Goal: Task Accomplishment & Management: Complete application form

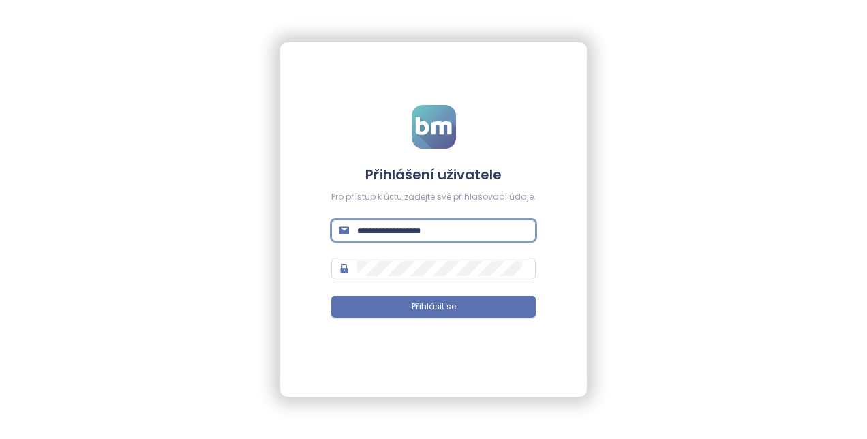
click at [464, 229] on input "text" at bounding box center [442, 230] width 170 height 15
type input "*****"
click at [446, 228] on input "*" at bounding box center [442, 230] width 170 height 15
type input "**********"
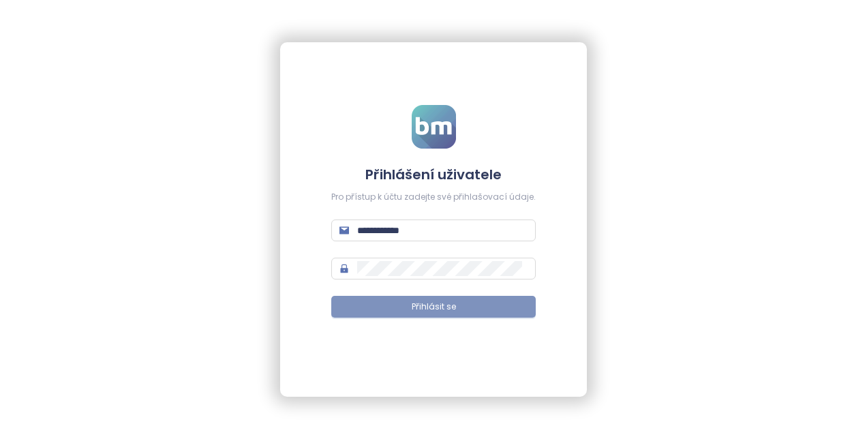
click at [426, 304] on span "Přihlásit se" at bounding box center [434, 307] width 44 height 13
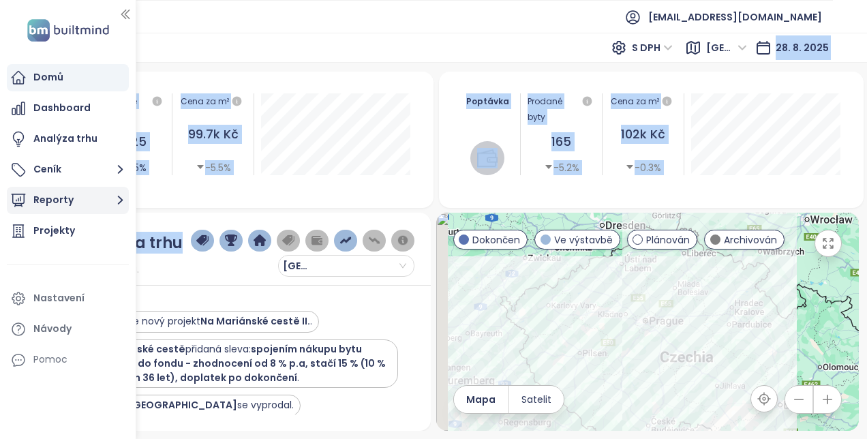
drag, startPoint x: 183, startPoint y: 216, endPoint x: 109, endPoint y: 209, distance: 73.9
click at [109, 209] on section "Domů Dashboard Analýza trhu Ceník Reporty Projekty Nastavení Návody Pomoc [EMAI…" at bounding box center [433, 219] width 867 height 439
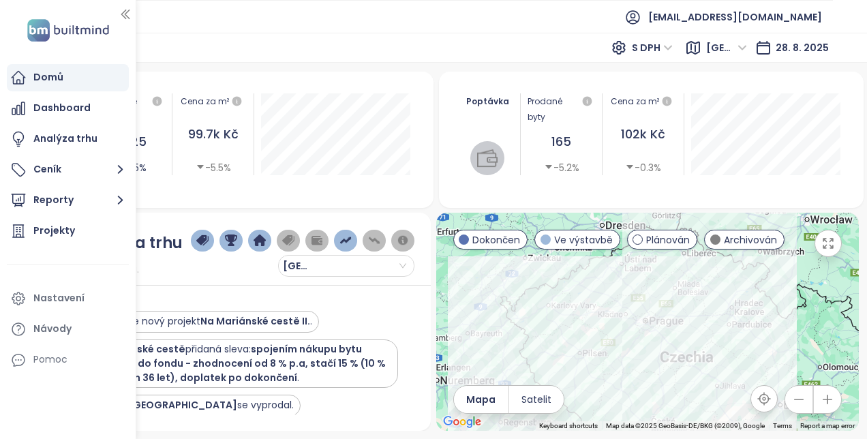
click at [288, 210] on div "Nabídka Dostupné byty 2825 0.5% Cena za m² 99.7k Kč -5.5% Poptávka Prodané byty…" at bounding box center [434, 251] width 850 height 359
click at [312, 413] on div "Vily pod [GEOGRAPHIC_DATA] se vyprodal." at bounding box center [231, 406] width 336 height 22
click at [805, 404] on icon "button" at bounding box center [799, 400] width 14 height 14
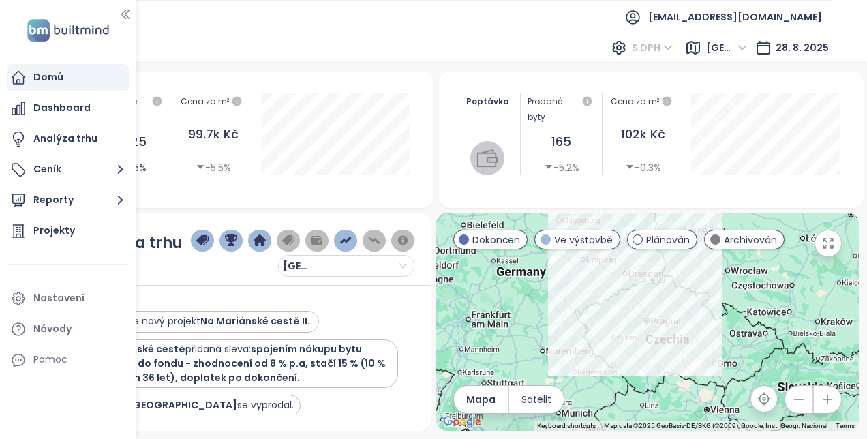
click at [670, 45] on span "S DPH" at bounding box center [652, 48] width 41 height 20
click at [739, 45] on span "[GEOGRAPHIC_DATA]" at bounding box center [727, 48] width 41 height 20
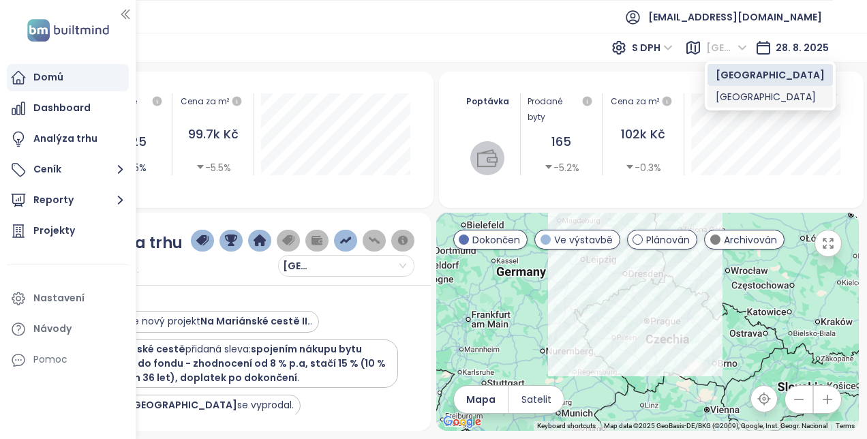
click at [731, 94] on div "[GEOGRAPHIC_DATA]" at bounding box center [770, 96] width 109 height 15
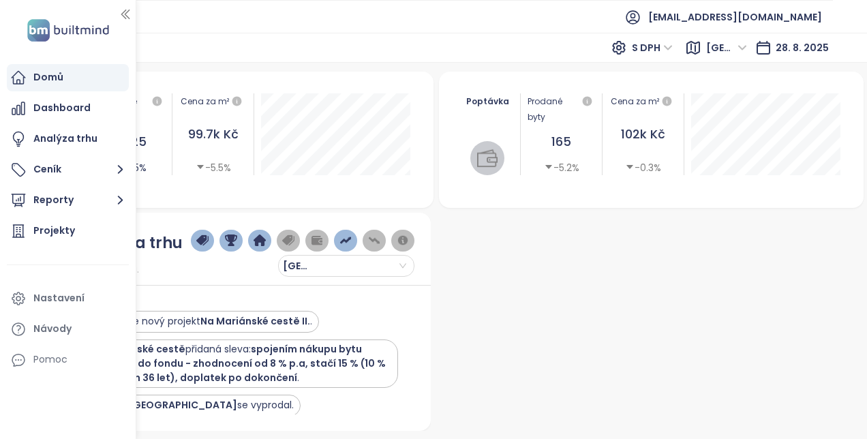
click at [1, 146] on section "Domů Dashboard Analýza trhu Ceník Reporty Projekty Nastavení Návody Pomoc [EMAI…" at bounding box center [433, 219] width 867 height 439
click at [85, 168] on button "Ceník" at bounding box center [68, 169] width 122 height 27
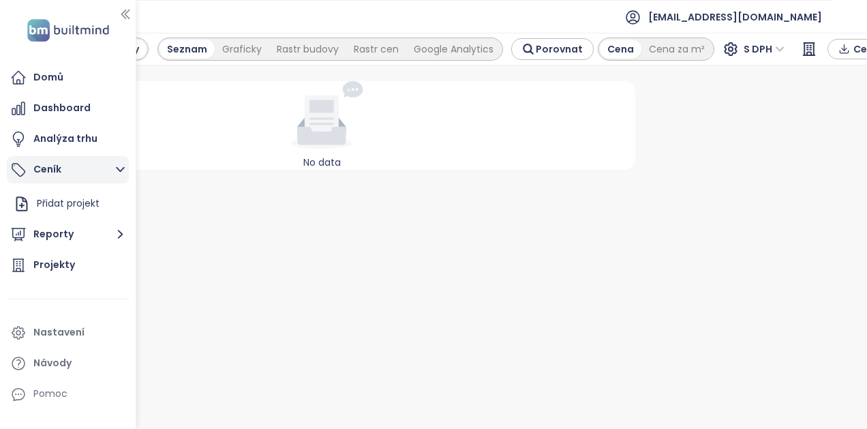
click at [90, 168] on button "Ceník" at bounding box center [68, 169] width 122 height 27
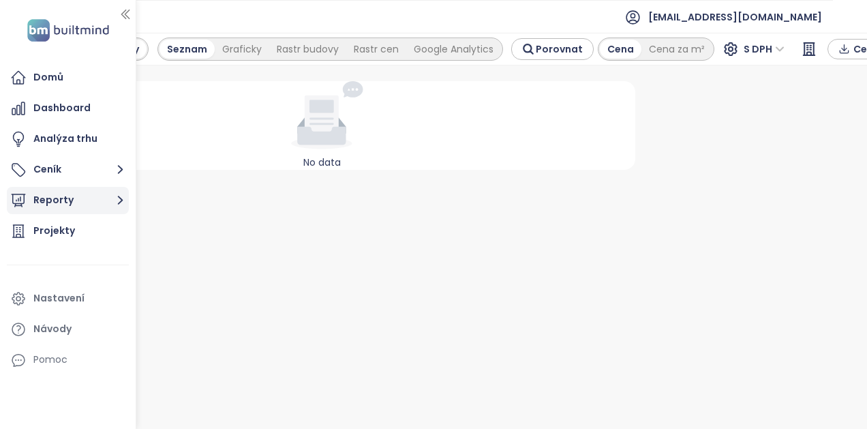
click at [77, 197] on button "Reporty" at bounding box center [68, 200] width 122 height 27
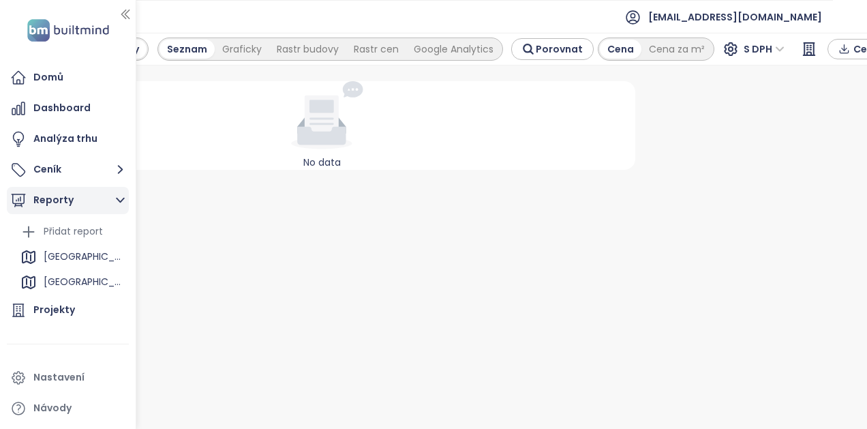
click at [77, 197] on button "Reporty" at bounding box center [68, 200] width 122 height 27
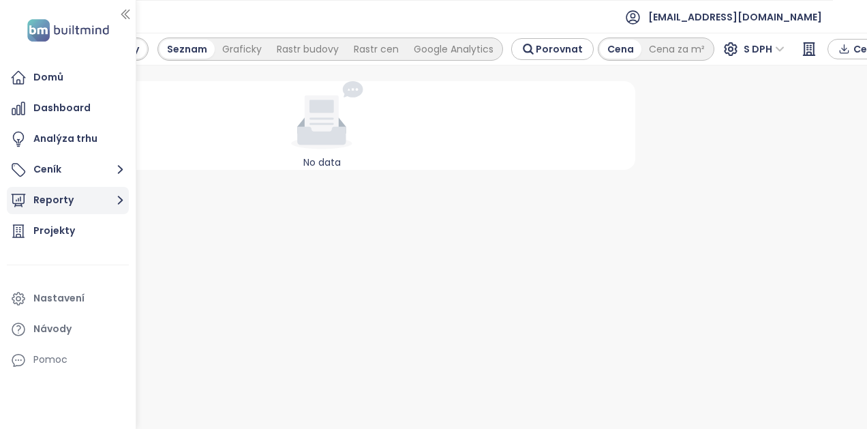
click at [66, 199] on button "Reporty" at bounding box center [68, 200] width 122 height 27
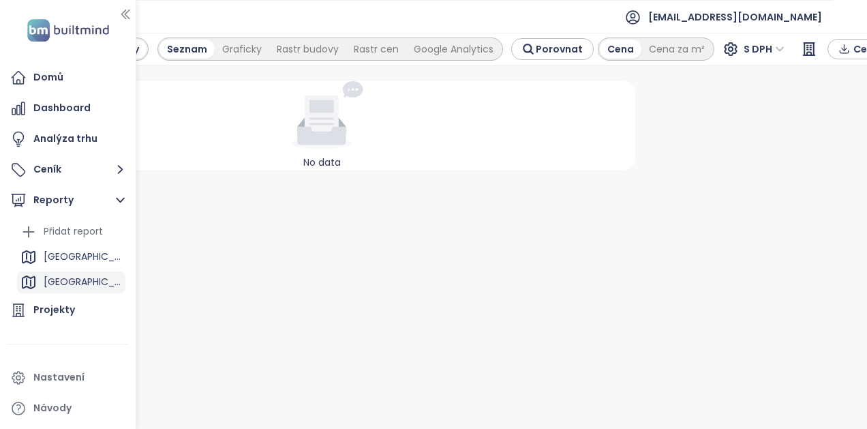
click at [54, 276] on div "[GEOGRAPHIC_DATA]" at bounding box center [83, 281] width 78 height 17
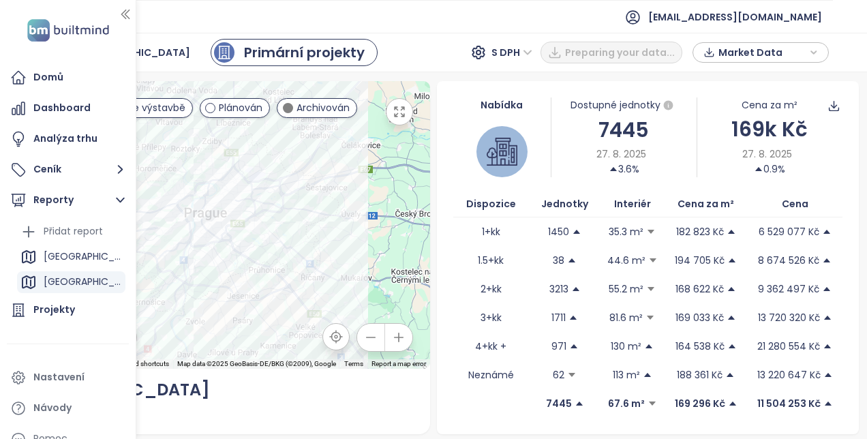
click at [366, 342] on icon "button" at bounding box center [371, 338] width 14 height 14
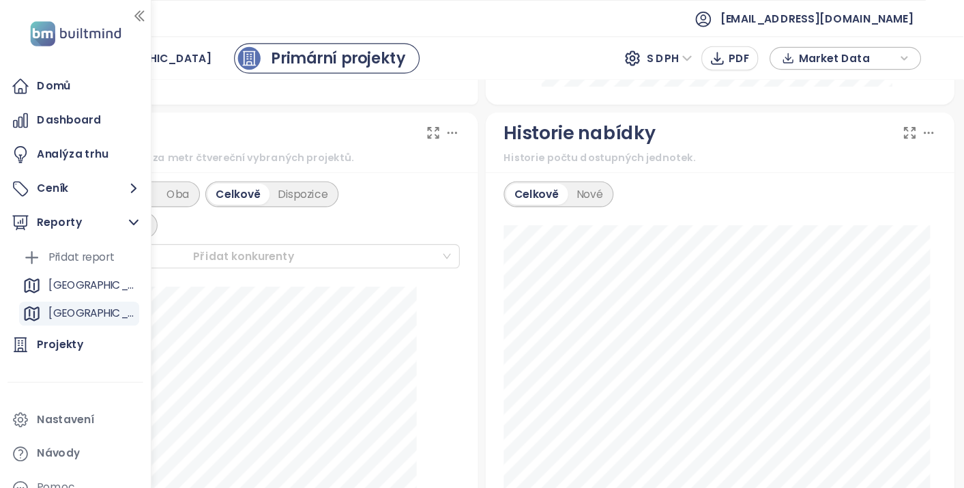
scroll to position [763, 0]
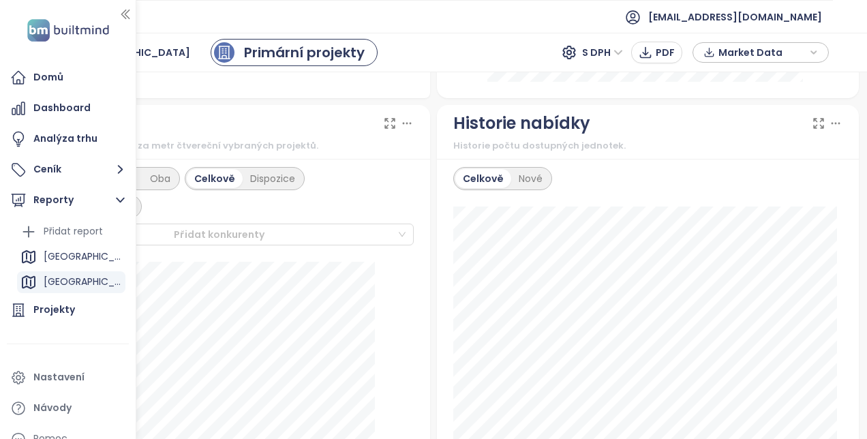
click at [839, 217] on div "Celkově Nové" at bounding box center [648, 355] width 422 height 392
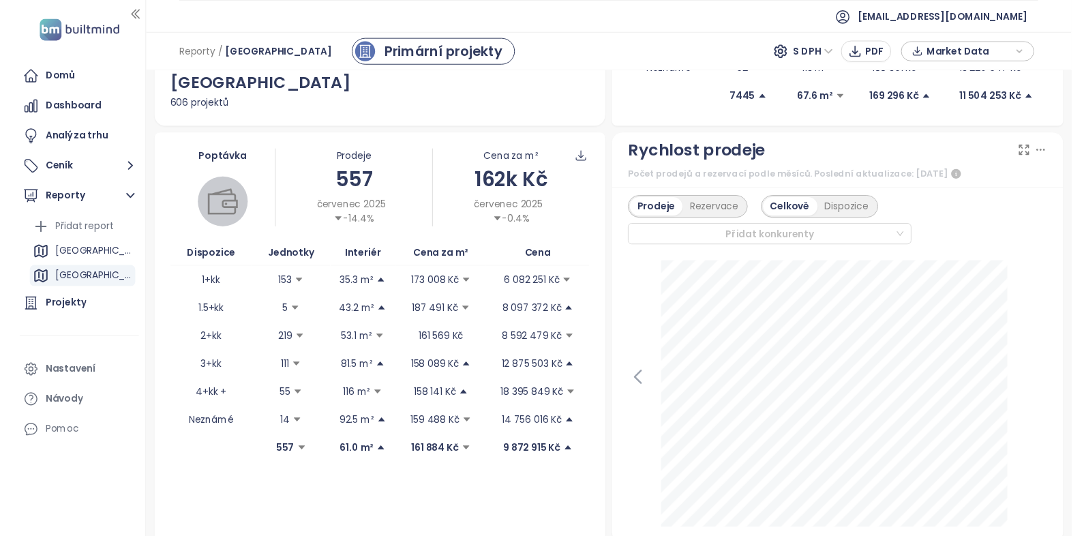
scroll to position [328, 0]
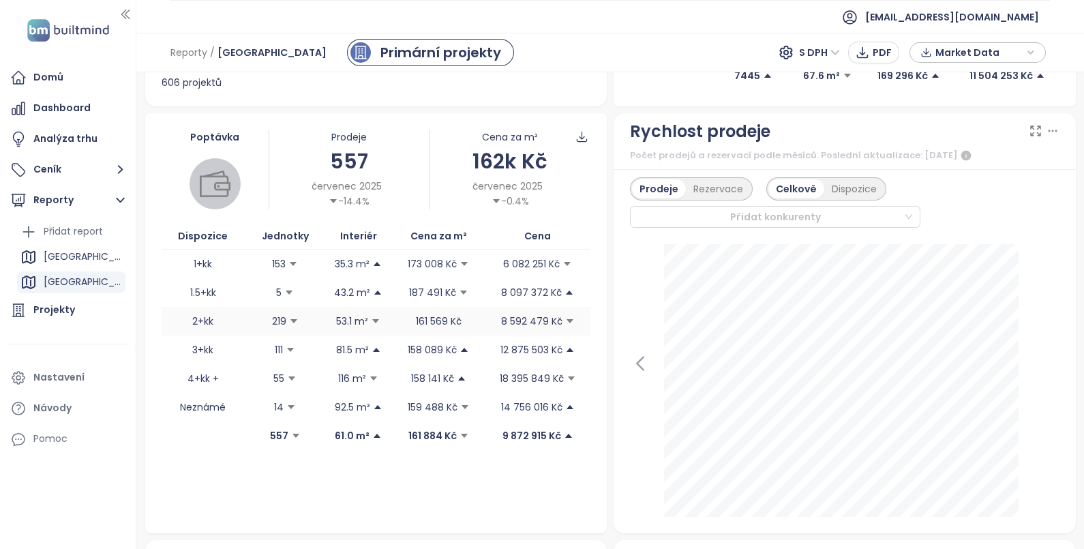
click at [203, 317] on td "2+kk" at bounding box center [204, 321] width 84 height 29
click at [83, 143] on div "Analýza trhu" at bounding box center [65, 138] width 64 height 17
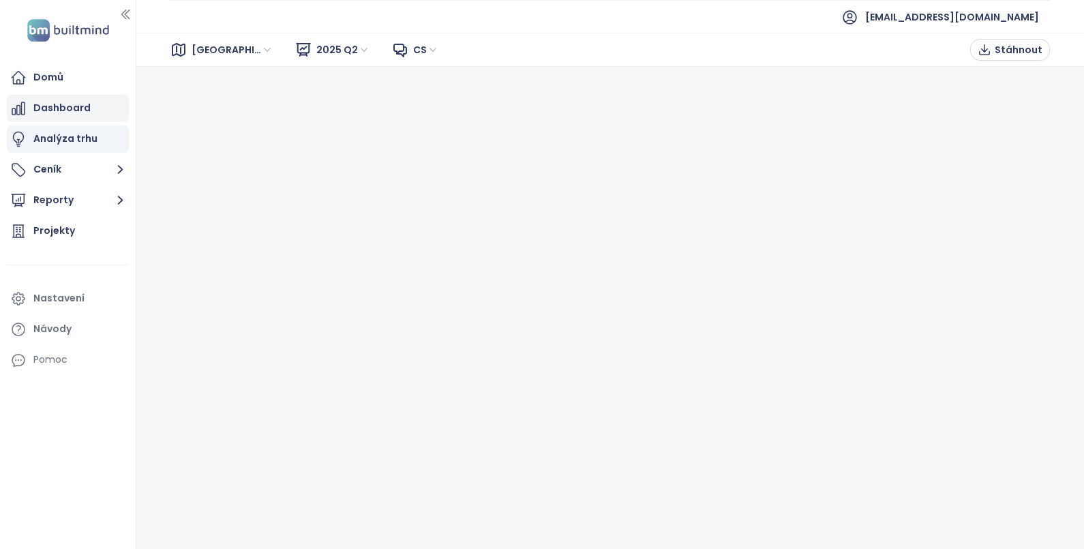
click at [76, 109] on div "Dashboard" at bounding box center [61, 108] width 57 height 17
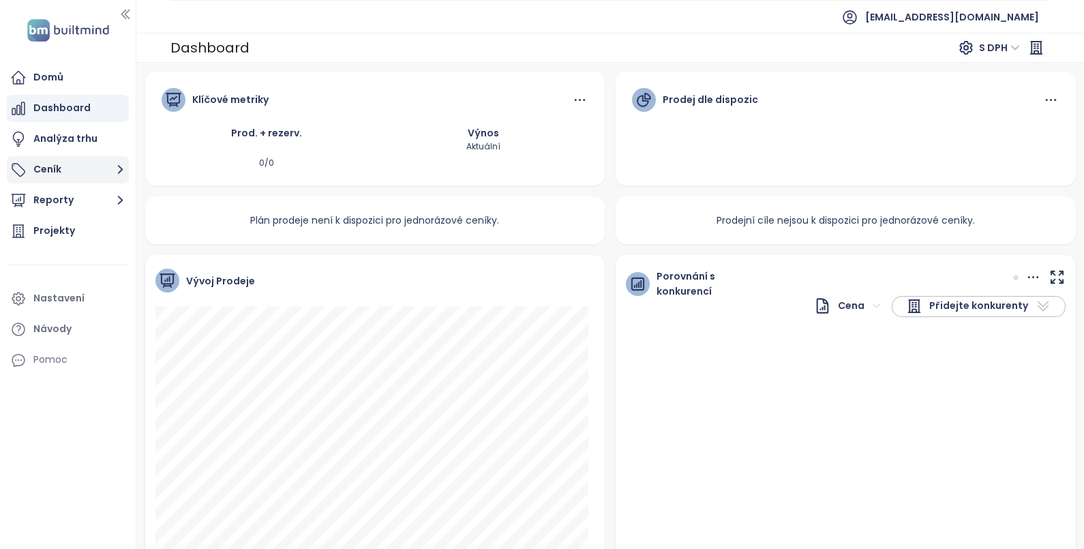
click at [66, 164] on button "Ceník" at bounding box center [68, 169] width 122 height 27
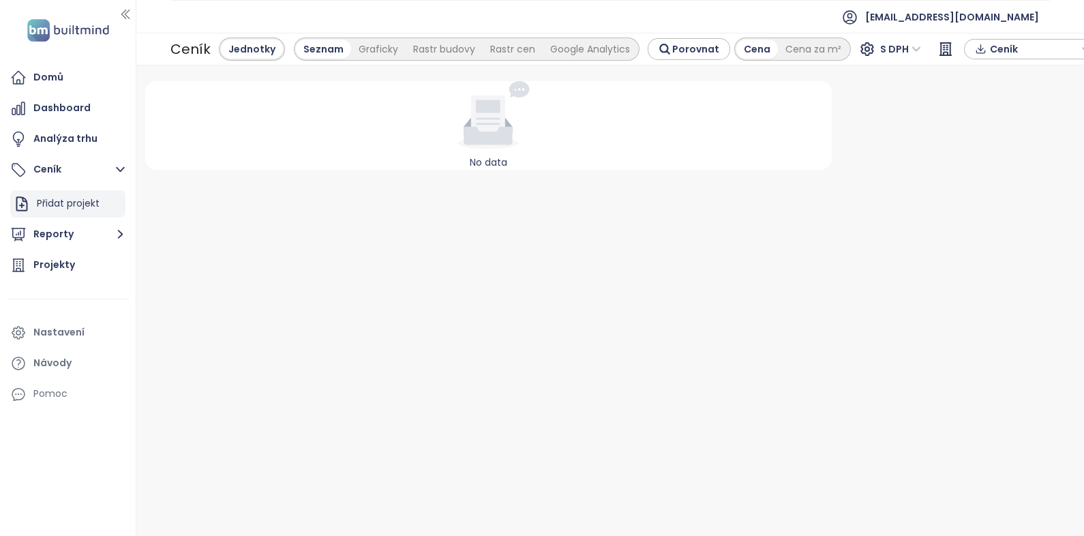
click at [53, 197] on div "Přidat projekt" at bounding box center [68, 203] width 63 height 17
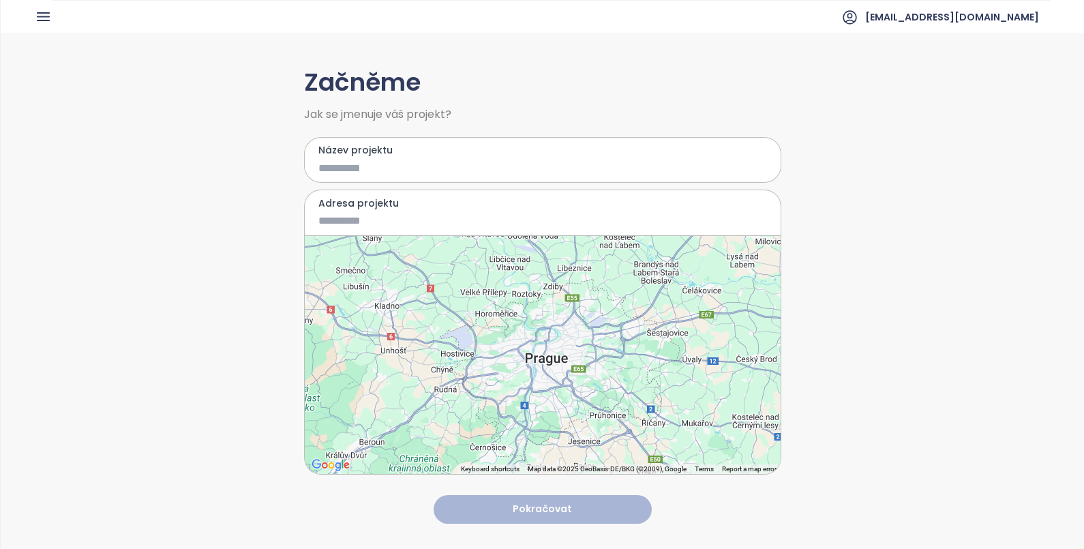
click at [362, 164] on input "Název projektu" at bounding box center [532, 168] width 429 height 17
